Goal: Task Accomplishment & Management: Complete application form

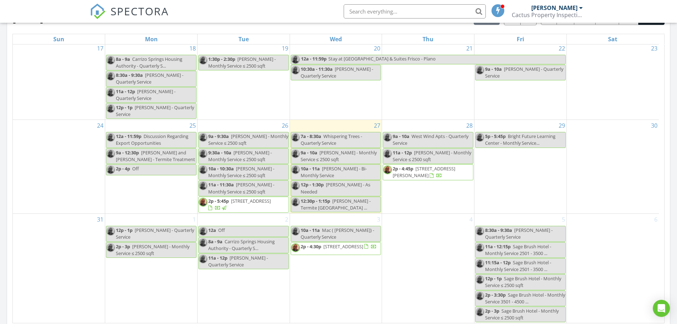
scroll to position [355, 0]
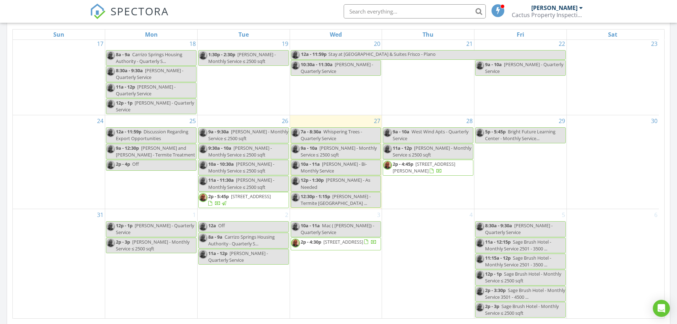
click at [136, 277] on div "1 12p - 1p Madia Rodriguez-Morales - Quarterly Service 2p - 3p Nina Cardona - M…" at bounding box center [151, 263] width 92 height 109
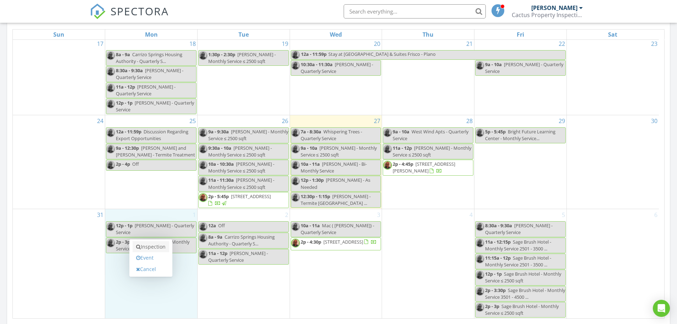
click at [146, 247] on link "Inspection" at bounding box center [151, 246] width 37 height 11
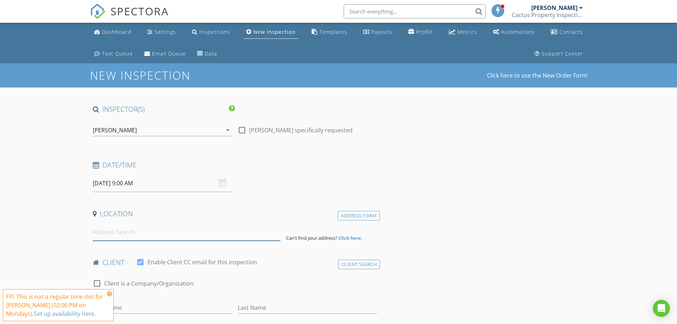
click at [108, 232] on input at bounding box center [187, 231] width 188 height 17
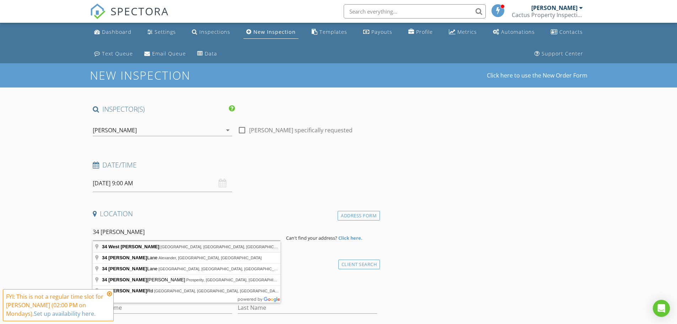
type input "34 West Donna Ruth, Del Rio, TX, USA"
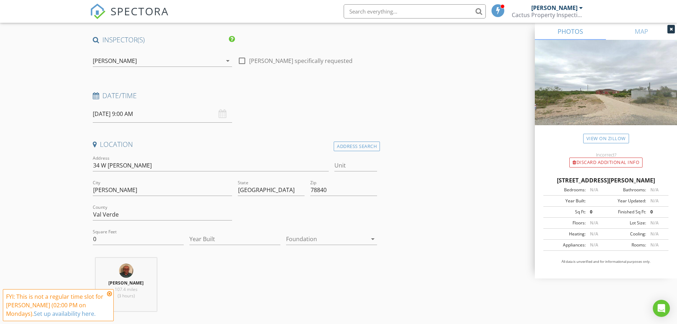
scroll to position [107, 0]
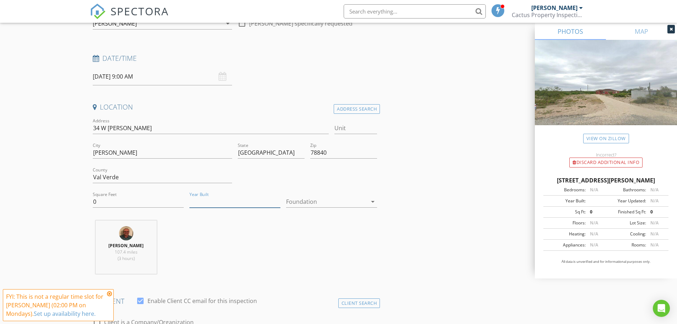
click at [224, 205] on input "Year Built" at bounding box center [234, 202] width 91 height 12
type input "2019"
click at [307, 203] on div at bounding box center [326, 201] width 81 height 11
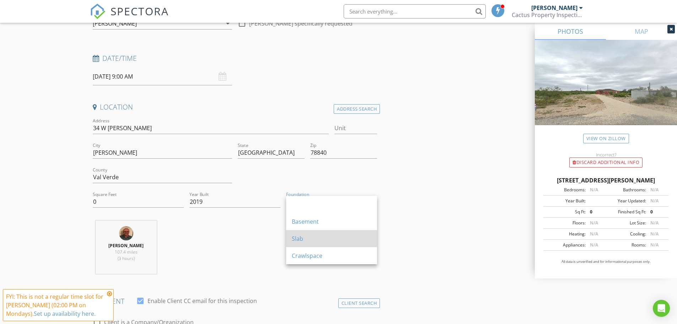
click at [301, 238] on div "Slab" at bounding box center [332, 238] width 80 height 9
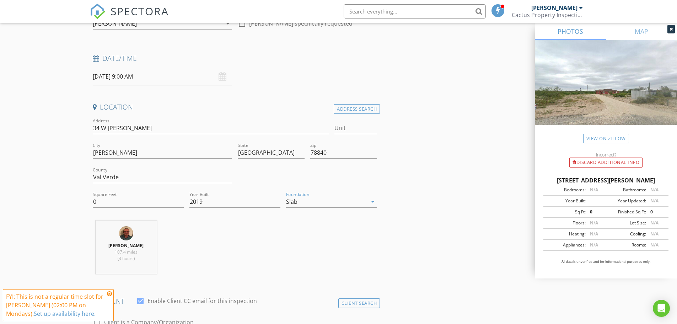
click at [257, 255] on div "Bryan McNeal 107.4 miles (3 hours)" at bounding box center [235, 249] width 290 height 59
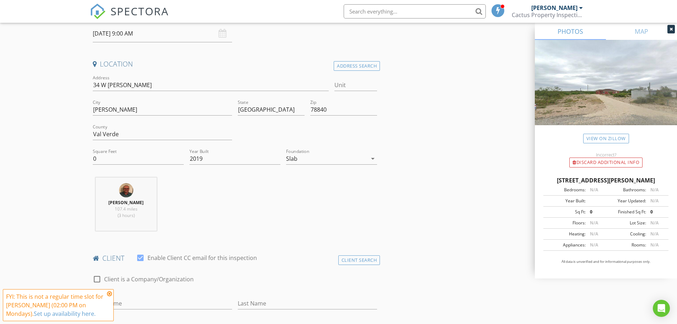
scroll to position [249, 0]
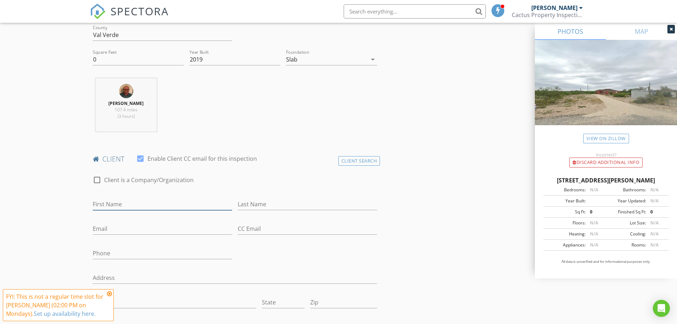
click at [108, 201] on input "First Name" at bounding box center [162, 204] width 139 height 12
type input "[PERSON_NAME]"
type input "[EMAIL_ADDRESS][DOMAIN_NAME]"
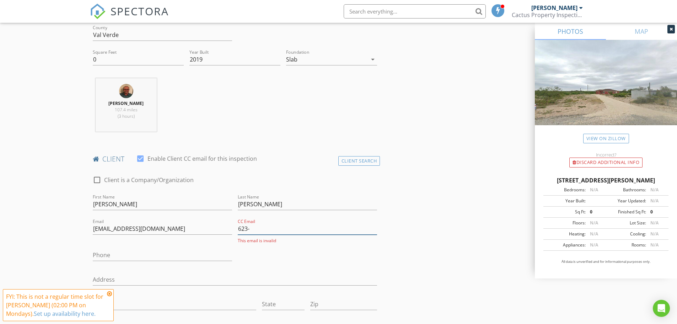
drag, startPoint x: 253, startPoint y: 228, endPoint x: 216, endPoint y: 229, distance: 37.0
click at [224, 228] on div "check_box_outline_blank Client is a Company/Organization First Name Benjamin La…" at bounding box center [235, 270] width 290 height 204
type input "623-"
click at [140, 256] on input "Phone" at bounding box center [162, 255] width 139 height 12
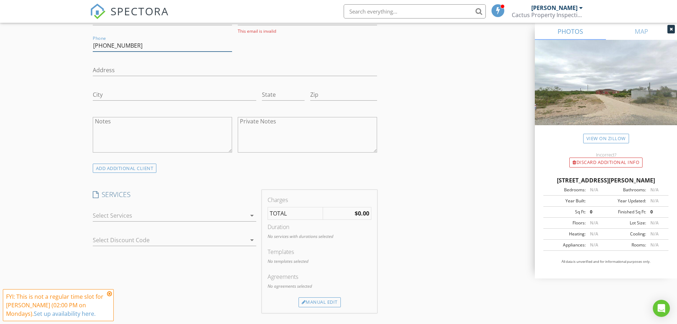
scroll to position [462, 0]
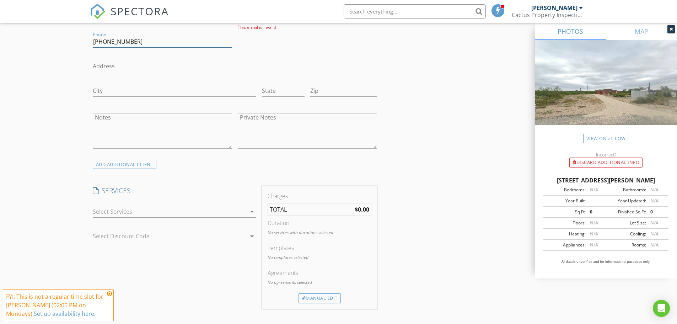
type input "[PHONE_NUMBER]"
click at [119, 212] on div at bounding box center [170, 211] width 154 height 11
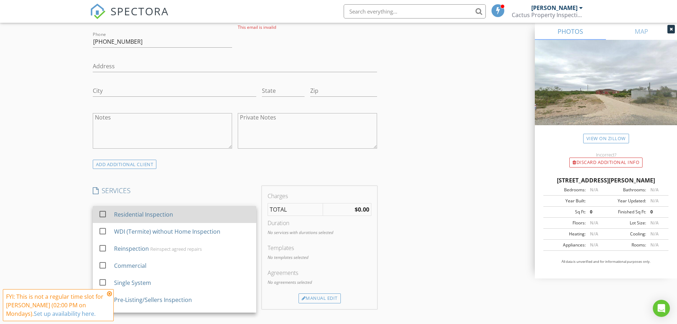
click at [101, 213] on div at bounding box center [103, 214] width 12 height 12
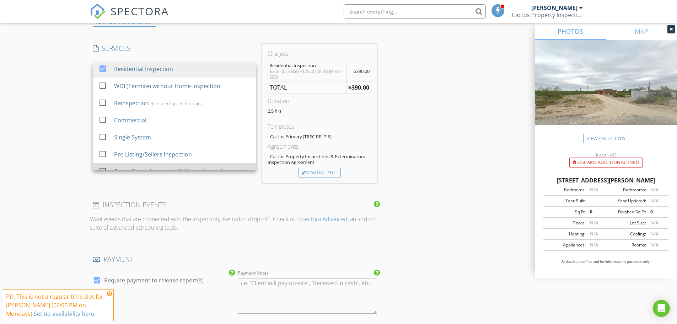
scroll to position [0, 0]
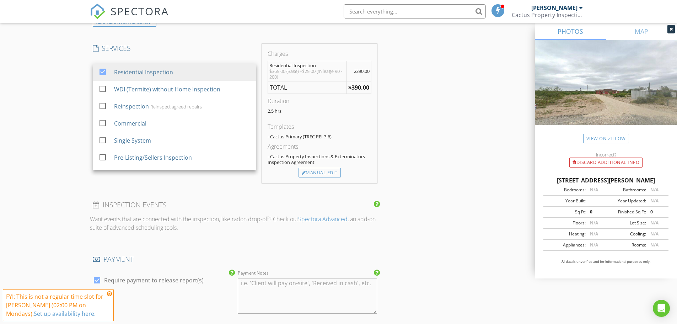
click at [65, 90] on div "New Inspection Click here to use the New Order Form INSPECTOR(S) check_box Brya…" at bounding box center [338, 101] width 677 height 1284
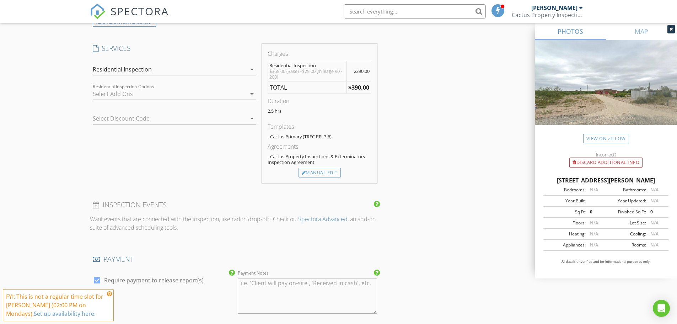
click at [178, 70] on div "Residential Inspection" at bounding box center [170, 69] width 154 height 11
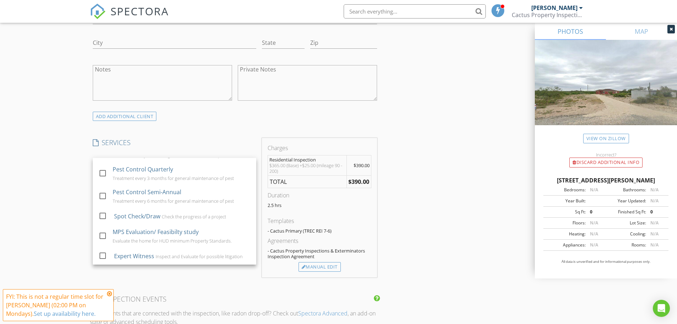
scroll to position [498, 0]
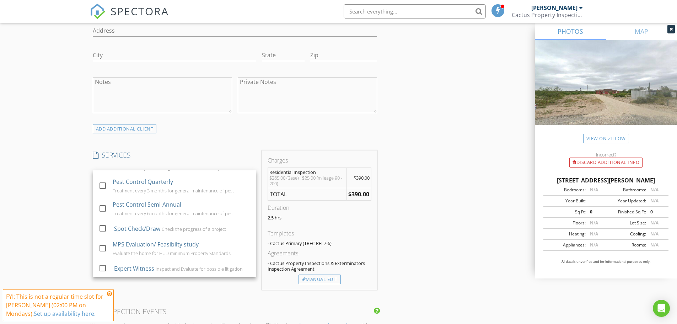
click at [93, 169] on div "check_box Residential Inspection check_box_outline_blank WDI (Termite) without …" at bounding box center [174, 177] width 163 height 23
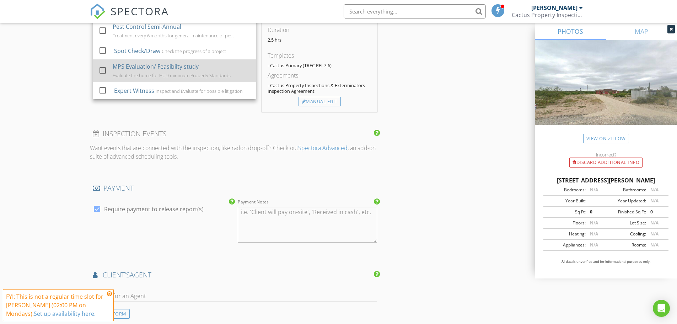
scroll to position [288, 0]
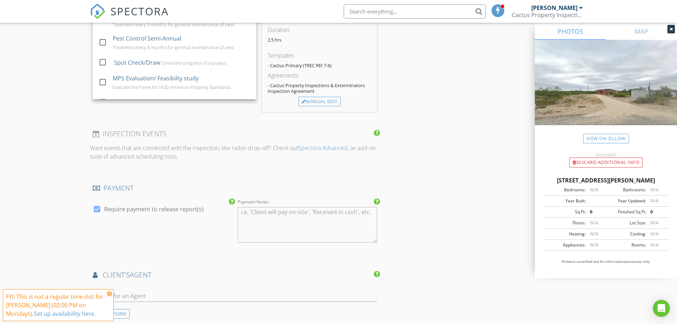
click at [255, 152] on p "Want events that are connected with the inspection, like radon drop-off? Check …" at bounding box center [235, 152] width 290 height 17
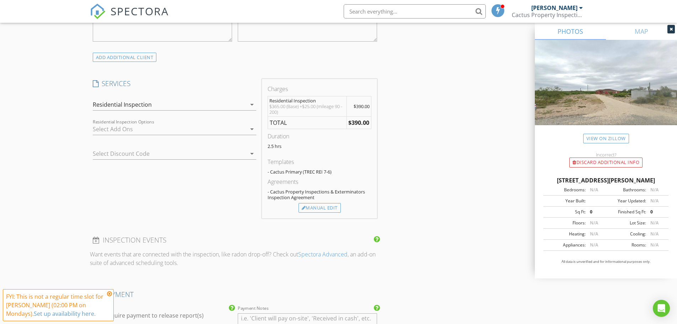
scroll to position [569, 0]
click at [117, 124] on div at bounding box center [170, 129] width 154 height 11
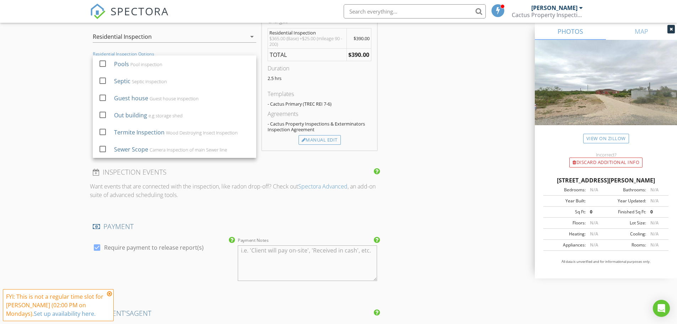
scroll to position [640, 0]
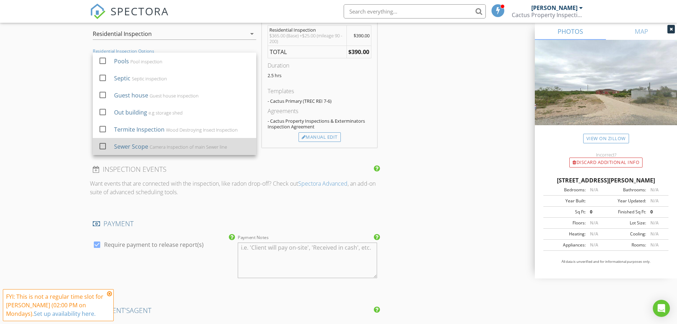
click at [103, 146] on div at bounding box center [103, 146] width 12 height 12
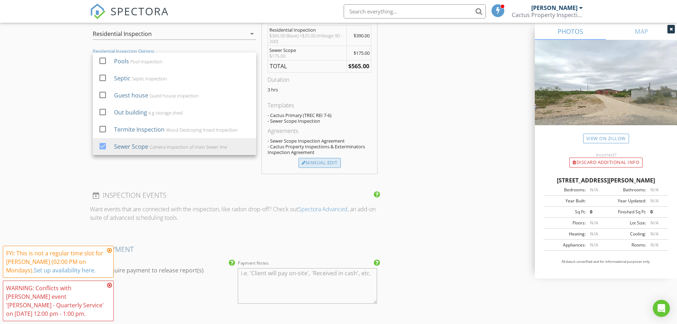
click at [319, 160] on div "Manual Edit" at bounding box center [320, 163] width 42 height 10
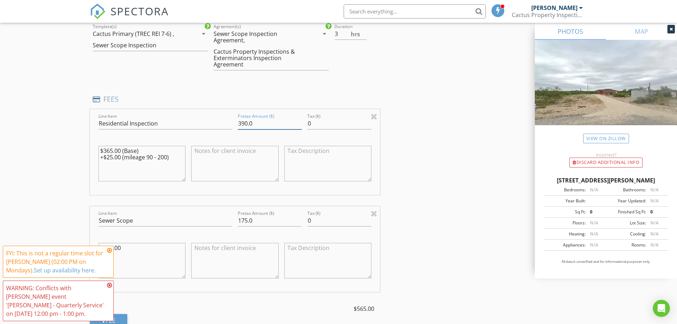
drag, startPoint x: 255, startPoint y: 123, endPoint x: 239, endPoint y: 123, distance: 15.6
click at [239, 123] on input "390.0" at bounding box center [270, 124] width 64 height 12
type input "400"
drag, startPoint x: 257, startPoint y: 219, endPoint x: 227, endPoint y: 211, distance: 30.3
click at [236, 220] on div "Pretax Amount ($) 175.0" at bounding box center [270, 221] width 70 height 25
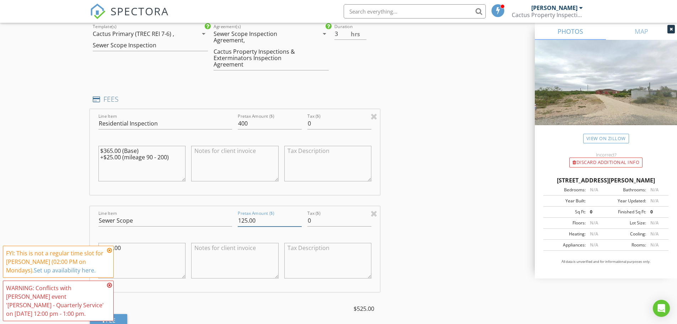
type input "125.00"
click at [250, 123] on input "400" at bounding box center [270, 124] width 64 height 12
type input "400.00"
click at [355, 138] on div at bounding box center [327, 165] width 87 height 54
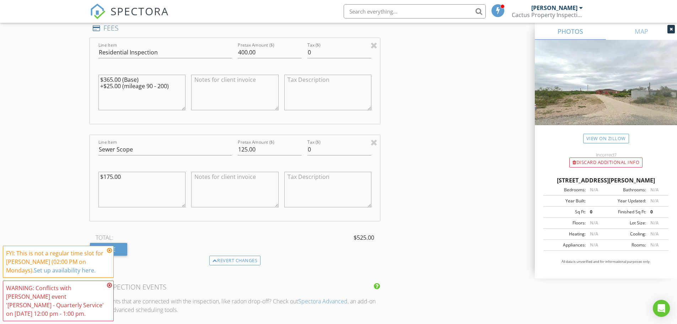
scroll to position [746, 0]
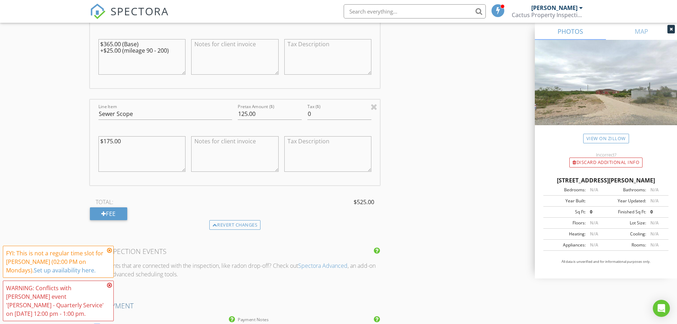
drag, startPoint x: 81, startPoint y: 143, endPoint x: 71, endPoint y: 143, distance: 10.7
click at [71, 143] on div "New Inspection Click here to use the New Order Form INSPECTOR(S) check_box Brya…" at bounding box center [338, 53] width 677 height 1473
click at [61, 133] on div "New Inspection Click here to use the New Order Form INSPECTOR(S) check_box Brya…" at bounding box center [338, 53] width 677 height 1473
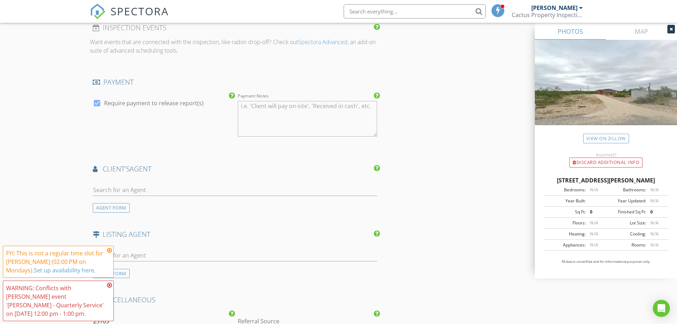
scroll to position [995, 0]
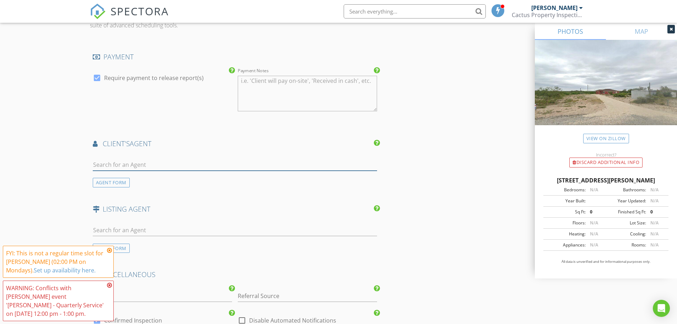
click at [118, 163] on input "text" at bounding box center [235, 165] width 285 height 12
type input "[PERSON_NAME]"
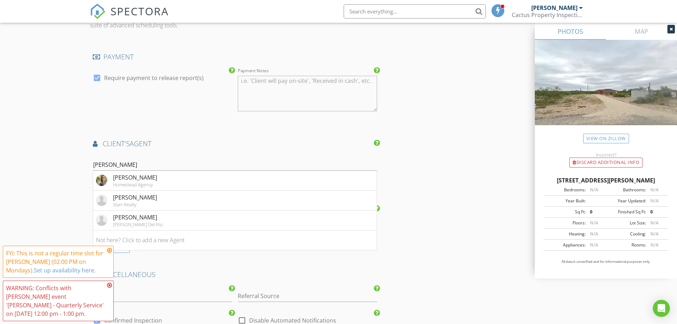
click at [146, 182] on div "Homestead Agency" at bounding box center [135, 185] width 44 height 6
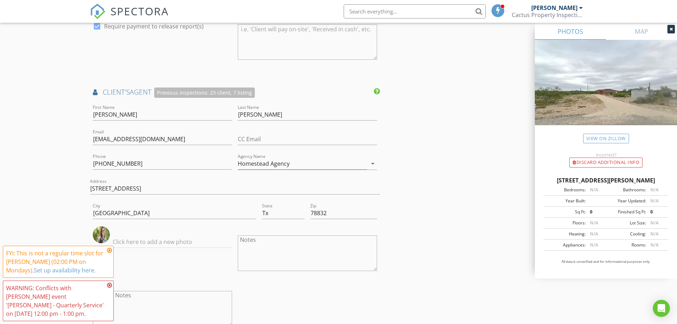
scroll to position [1102, 0]
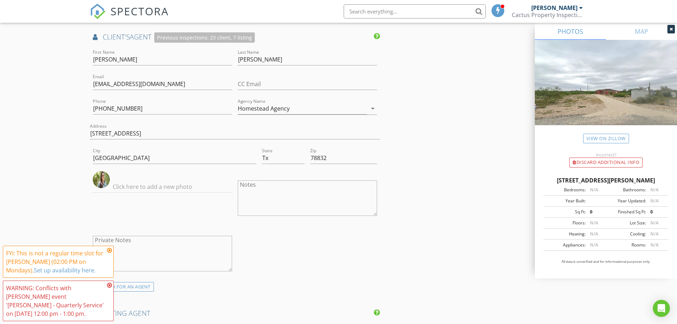
click at [111, 249] on icon at bounding box center [109, 250] width 5 height 6
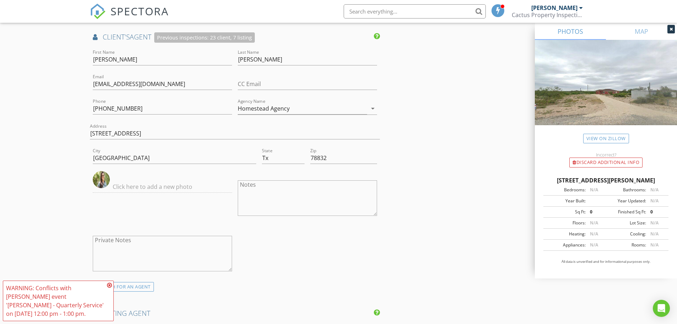
click at [109, 283] on icon at bounding box center [109, 285] width 5 height 6
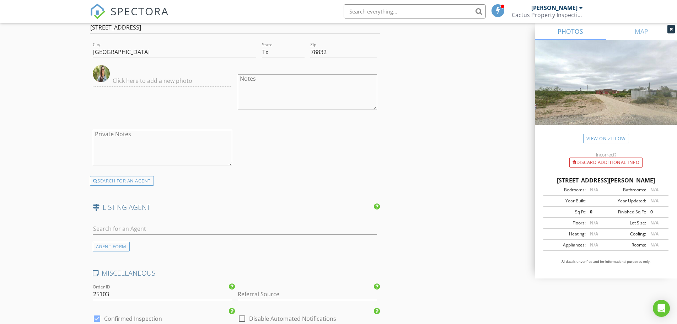
scroll to position [1208, 0]
click at [112, 244] on div "AGENT FORM" at bounding box center [111, 246] width 37 height 10
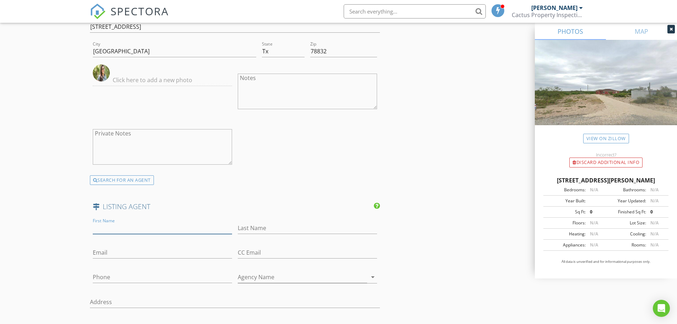
click at [100, 223] on input "First Name" at bounding box center [162, 228] width 139 height 12
paste input "[PERSON_NAME]"
drag, startPoint x: 142, startPoint y: 228, endPoint x: 112, endPoint y: 229, distance: 30.2
click at [112, 229] on input "[PERSON_NAME]" at bounding box center [162, 228] width 139 height 12
type input "Abigail"
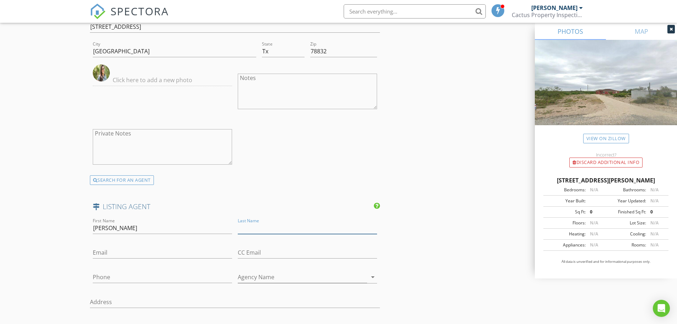
click at [247, 230] on input "Last Name" at bounding box center [307, 228] width 139 height 12
paste input "Torrescano"
type input "Torrescano"
click at [117, 279] on input "Phone" at bounding box center [162, 277] width 139 height 12
paste input "[PHONE_NUMBER]"
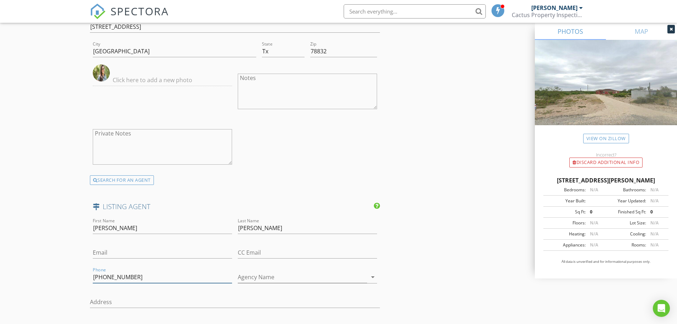
type input "[PHONE_NUMBER]"
click at [269, 277] on input "Agency Name" at bounding box center [302, 277] width 129 height 12
paste input "RE/[PERSON_NAME]"
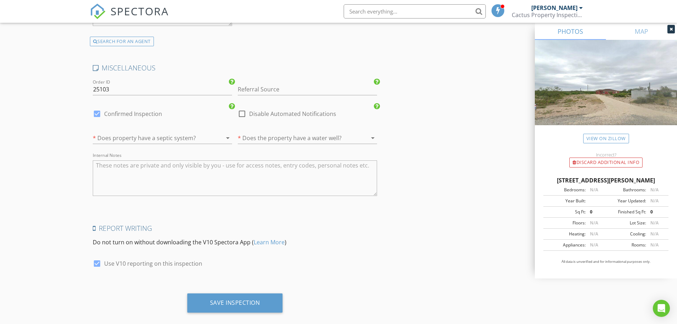
scroll to position [1633, 0]
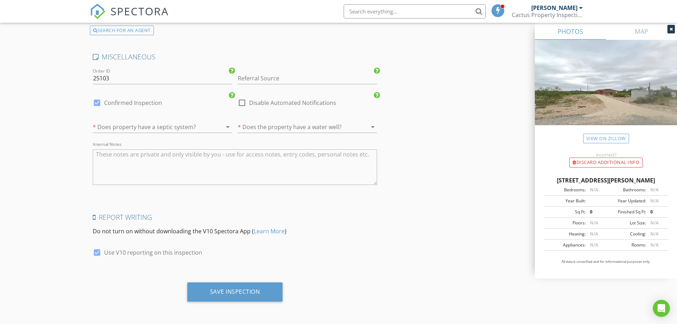
type input "RE/[PERSON_NAME]"
click at [175, 128] on div at bounding box center [152, 126] width 119 height 11
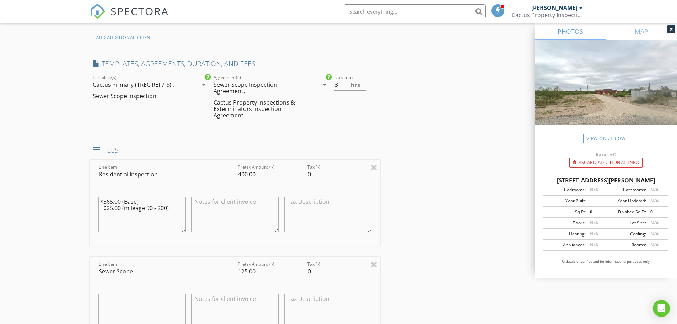
scroll to position [460, 0]
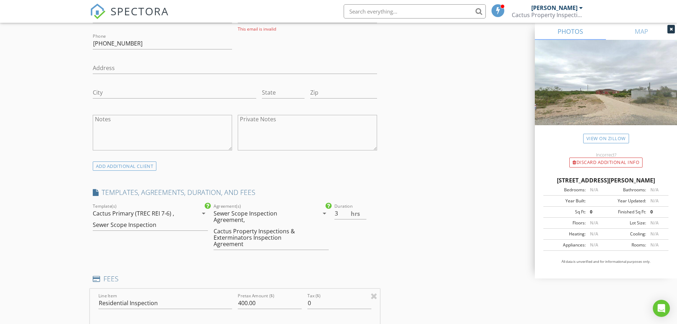
drag, startPoint x: 236, startPoint y: 236, endPoint x: 238, endPoint y: 232, distance: 4.8
click at [238, 232] on div "Cactus Property Inspections & Exterminators Inspection Agreement" at bounding box center [261, 237] width 95 height 19
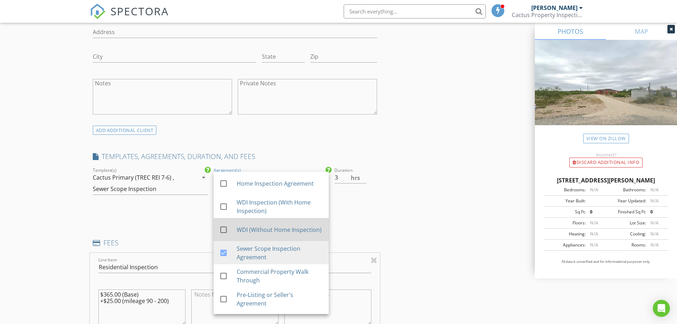
scroll to position [496, 0]
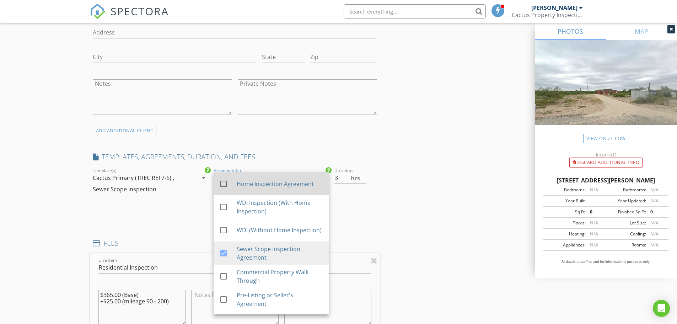
click at [224, 184] on div at bounding box center [224, 184] width 12 height 12
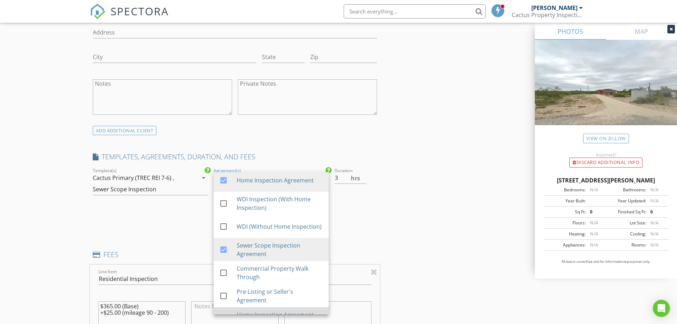
scroll to position [0, 0]
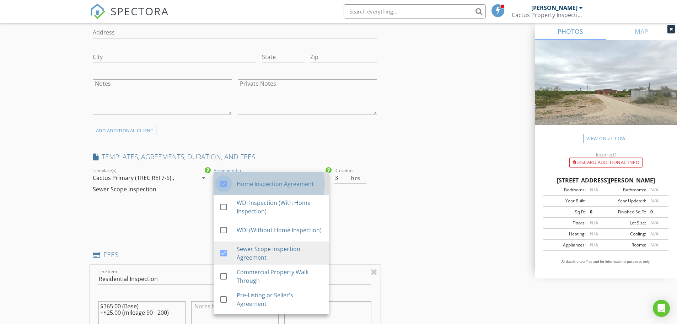
click at [224, 185] on div at bounding box center [224, 184] width 12 height 12
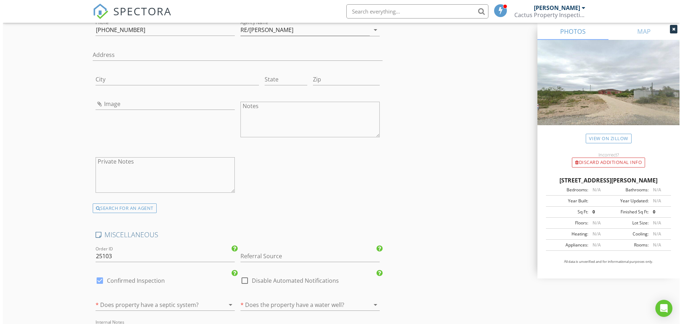
scroll to position [1633, 0]
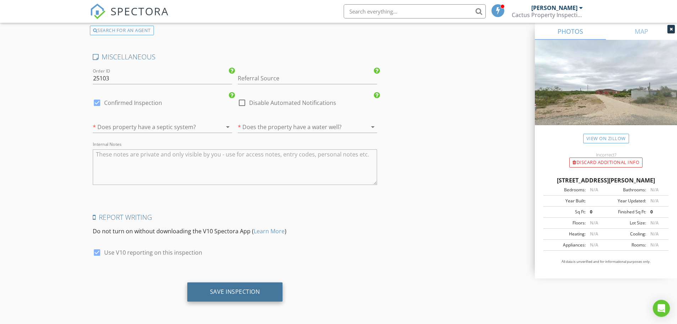
click at [233, 288] on div "Save Inspection" at bounding box center [235, 291] width 50 height 7
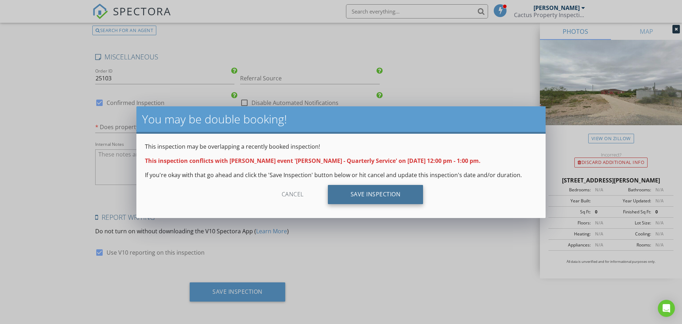
click at [388, 194] on div "Save Inspection" at bounding box center [376, 194] width 96 height 19
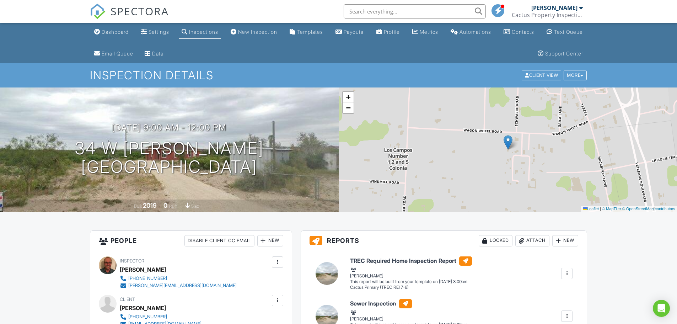
click at [239, 210] on div "Built 2019 0 sq. ft. slab" at bounding box center [169, 205] width 339 height 12
drag, startPoint x: 245, startPoint y: 208, endPoint x: 248, endPoint y: 211, distance: 4.5
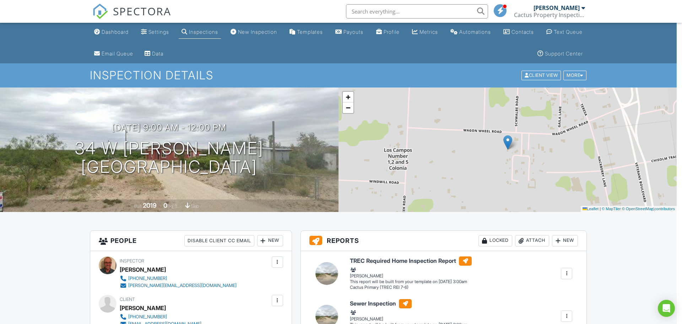
drag, startPoint x: 248, startPoint y: 211, endPoint x: 256, endPoint y: 211, distance: 7.5
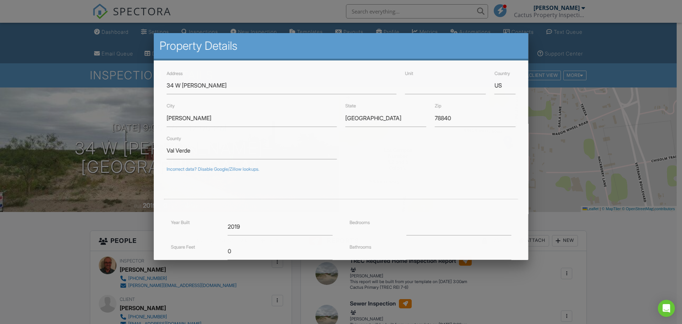
drag, startPoint x: 256, startPoint y: 211, endPoint x: 259, endPoint y: 214, distance: 4.3
click at [256, 217] on form "Address [STREET_ADDRESS] Ruth Unit Country US [GEOGRAPHIC_DATA] [GEOGRAPHIC_DAT…" at bounding box center [341, 221] width 358 height 304
click at [259, 215] on form "Address [STREET_ADDRESS] Ruth Unit Country US [GEOGRAPHIC_DATA] [GEOGRAPHIC_DAT…" at bounding box center [341, 221] width 358 height 304
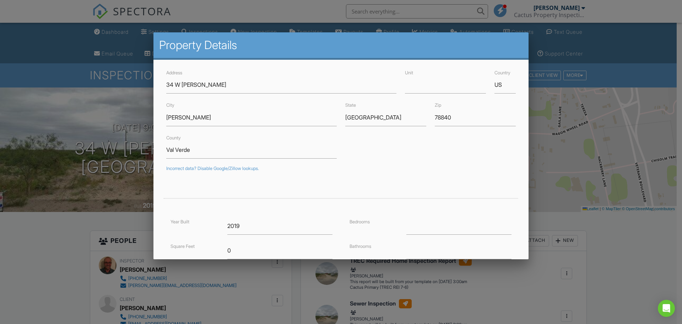
click at [637, 238] on div at bounding box center [341, 166] width 682 height 405
